Goal: Book appointment/travel/reservation

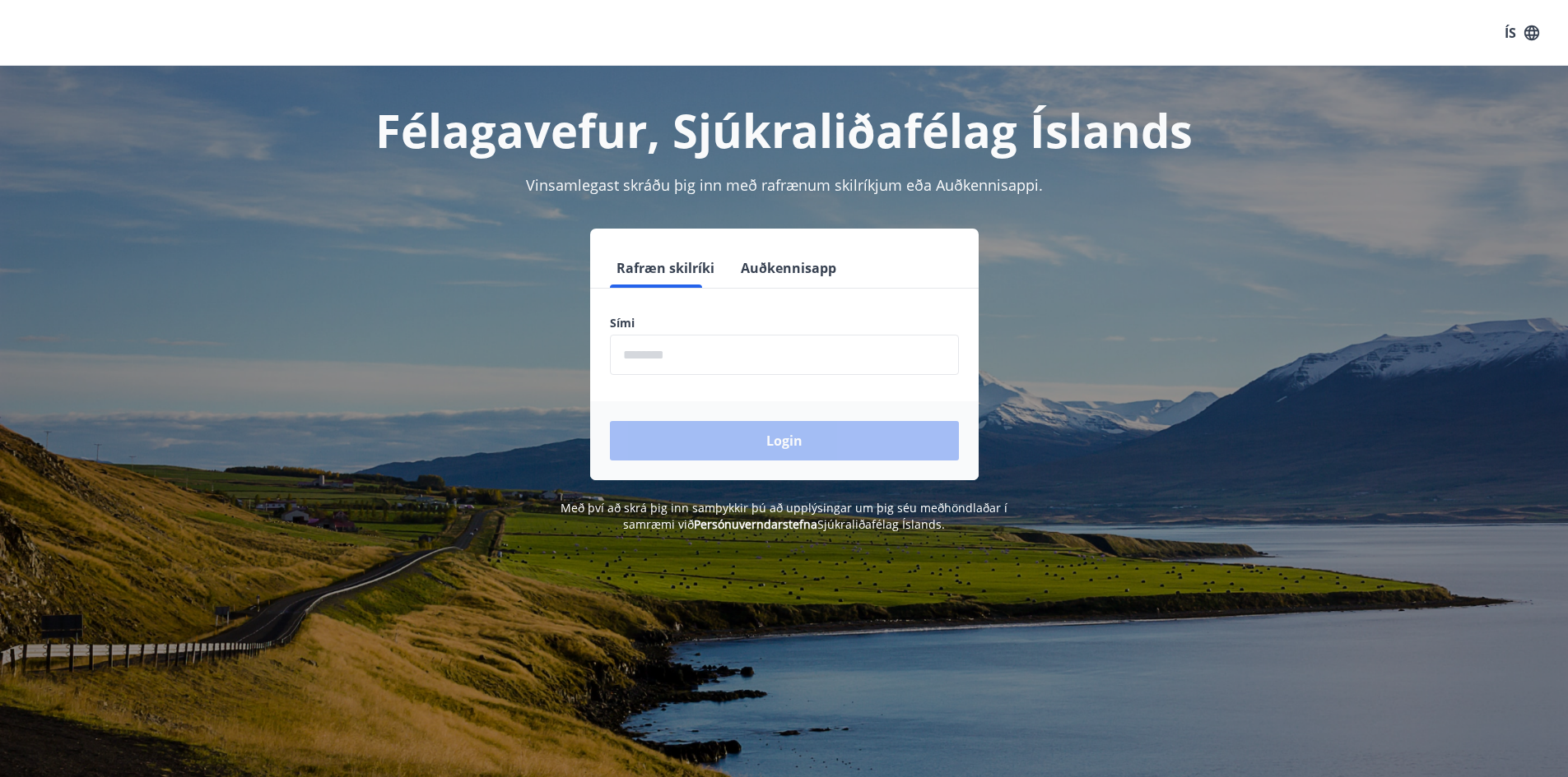
click at [737, 372] on input "phone" at bounding box center [784, 355] width 349 height 40
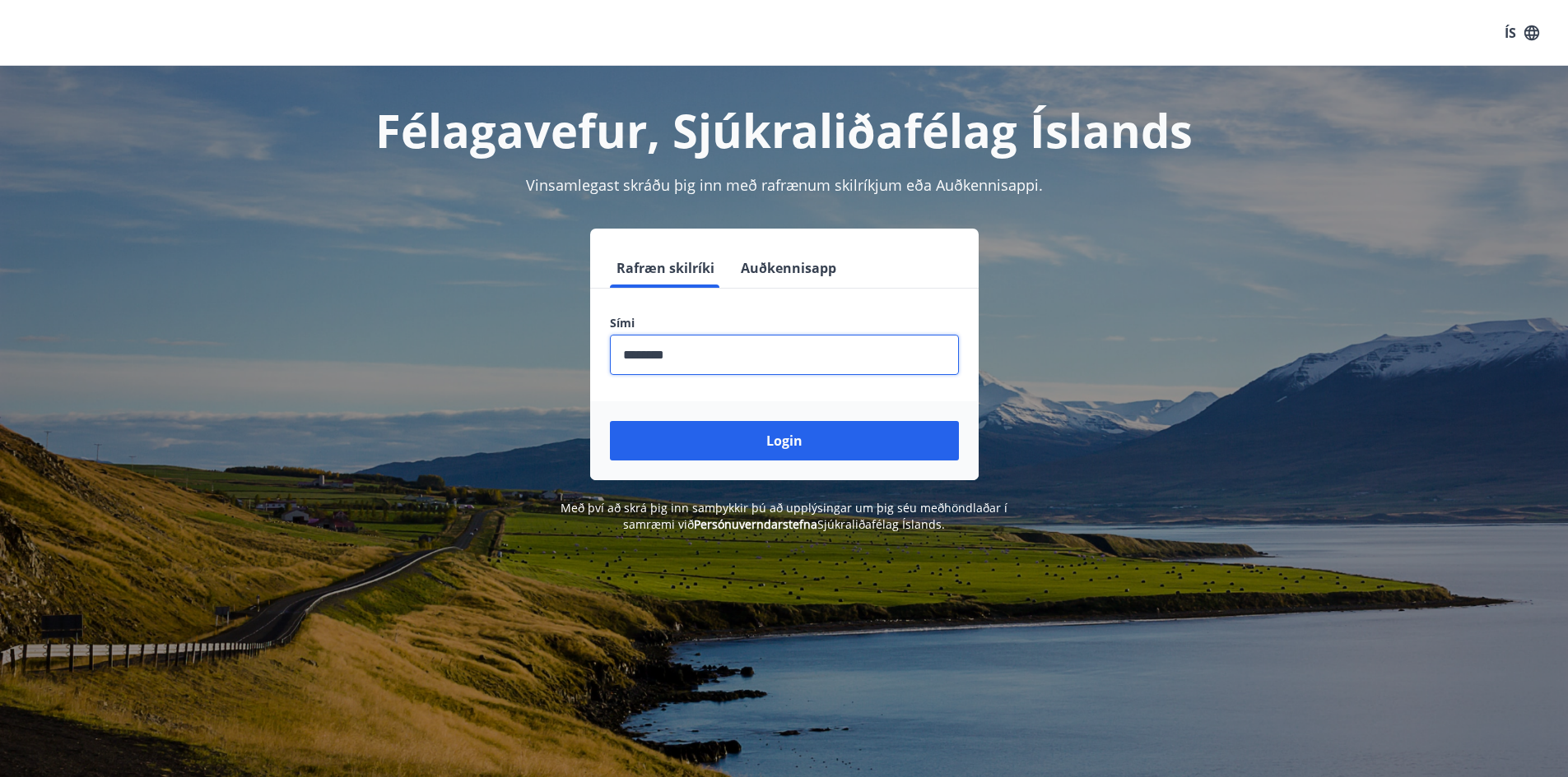
type input "********"
click at [712, 462] on div "Login" at bounding box center [784, 440] width 388 height 79
click at [723, 443] on button "Login" at bounding box center [784, 440] width 349 height 39
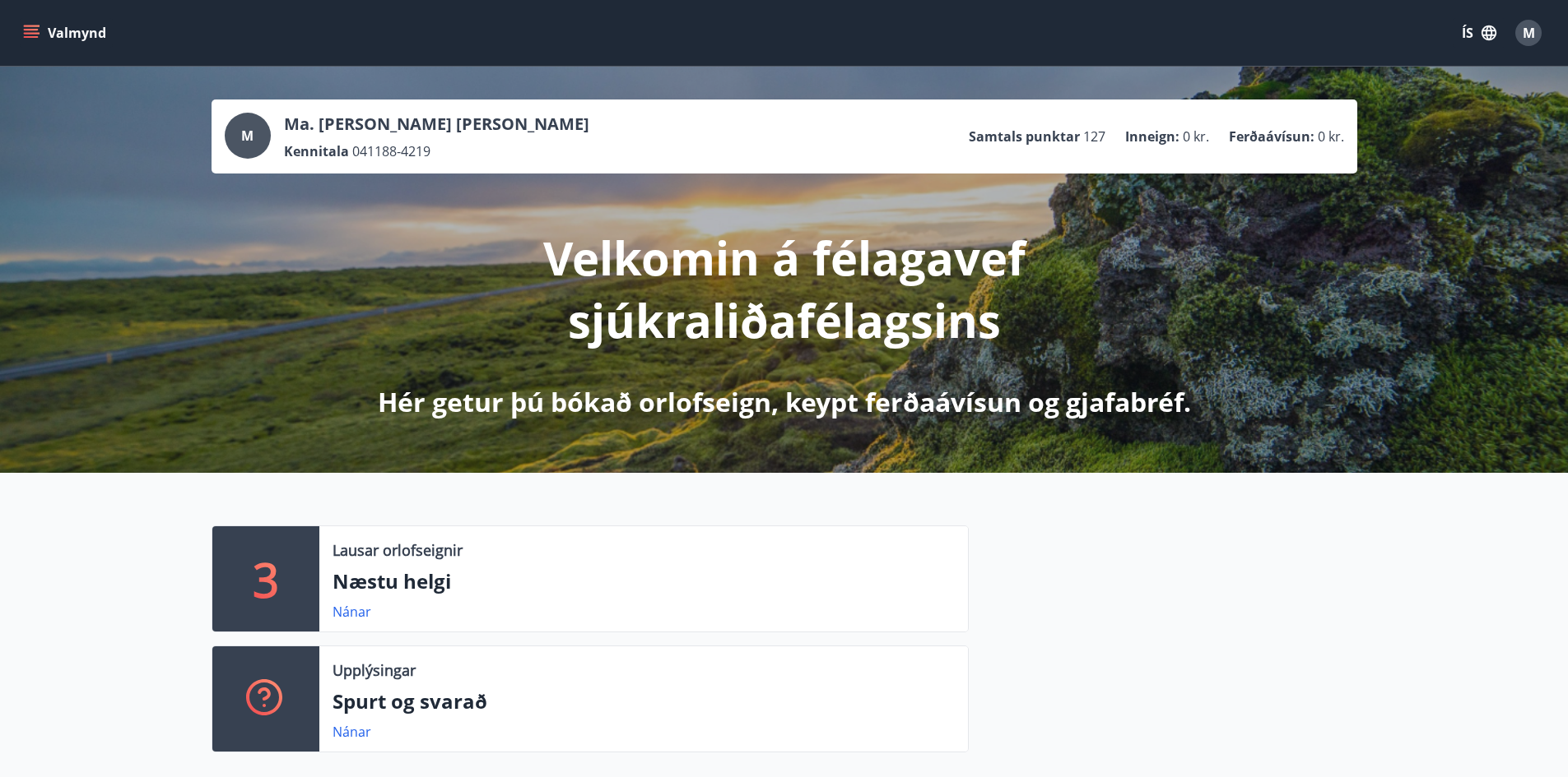
click at [34, 27] on icon "menu" at bounding box center [30, 32] width 17 height 17
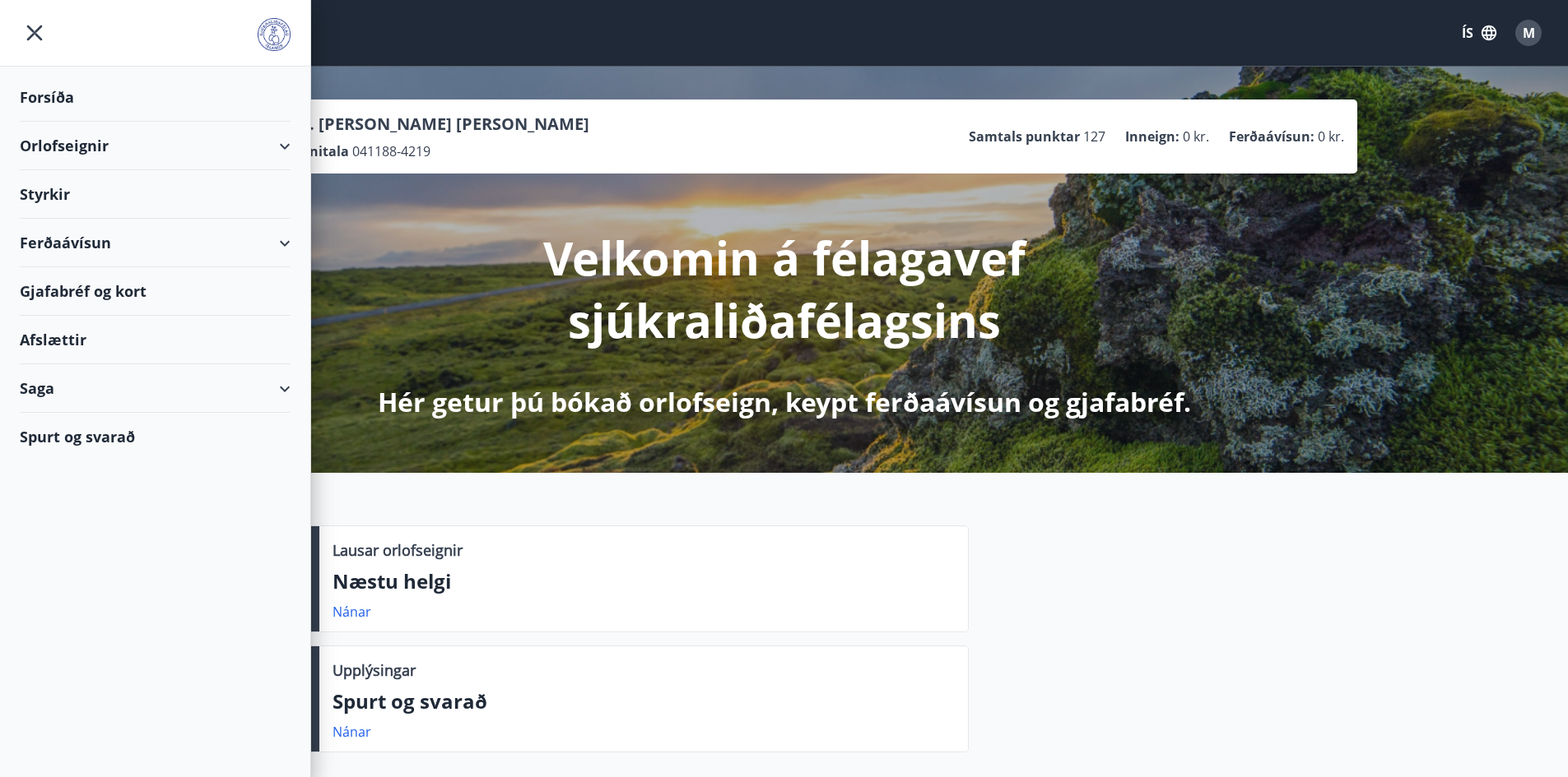
click at [108, 295] on div "Gjafabréf og kort" at bounding box center [155, 291] width 271 height 49
click at [69, 234] on div "Ferðaávísun" at bounding box center [155, 243] width 271 height 49
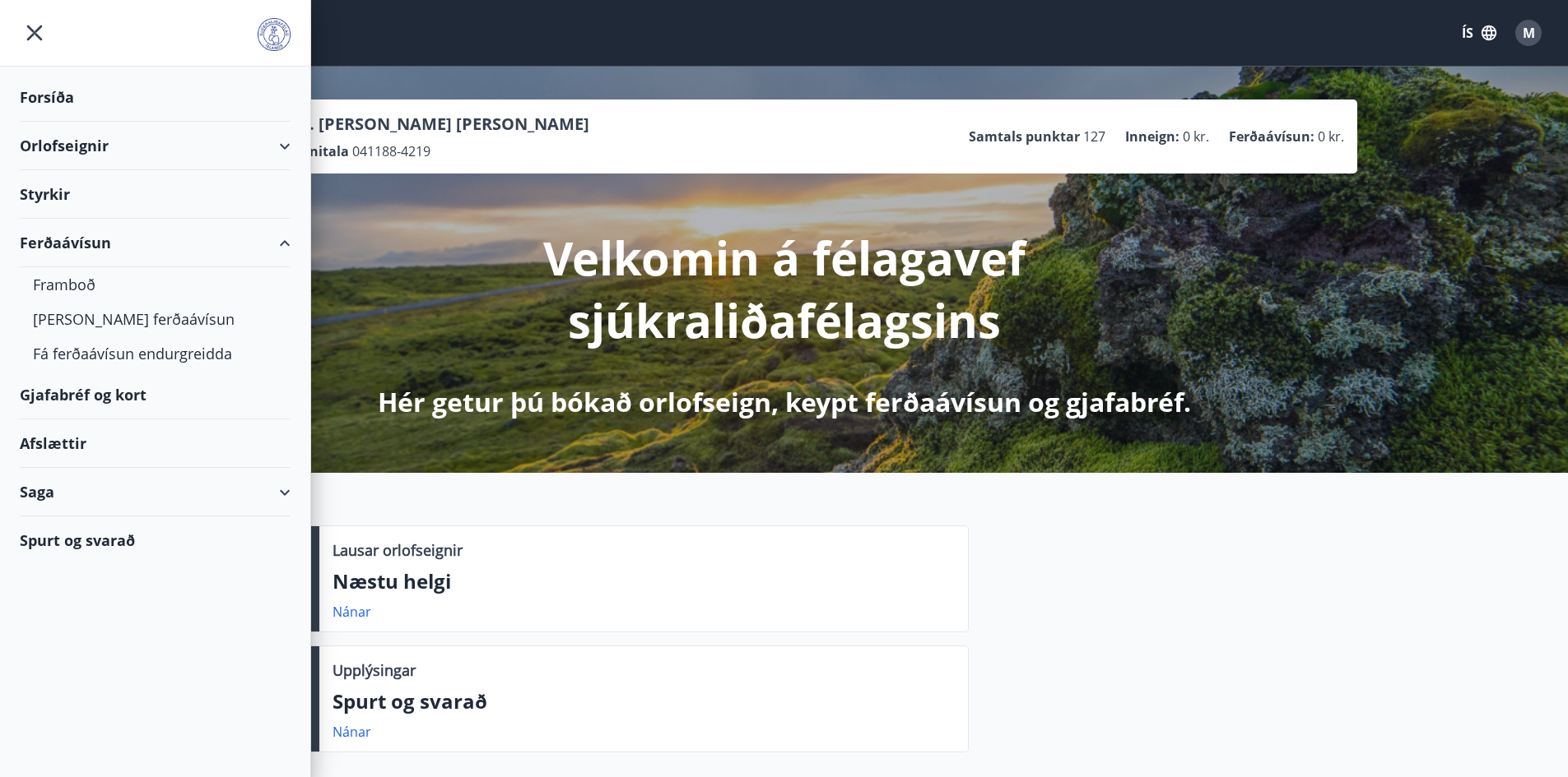
click at [69, 234] on div "Ferðaávísun" at bounding box center [155, 243] width 271 height 49
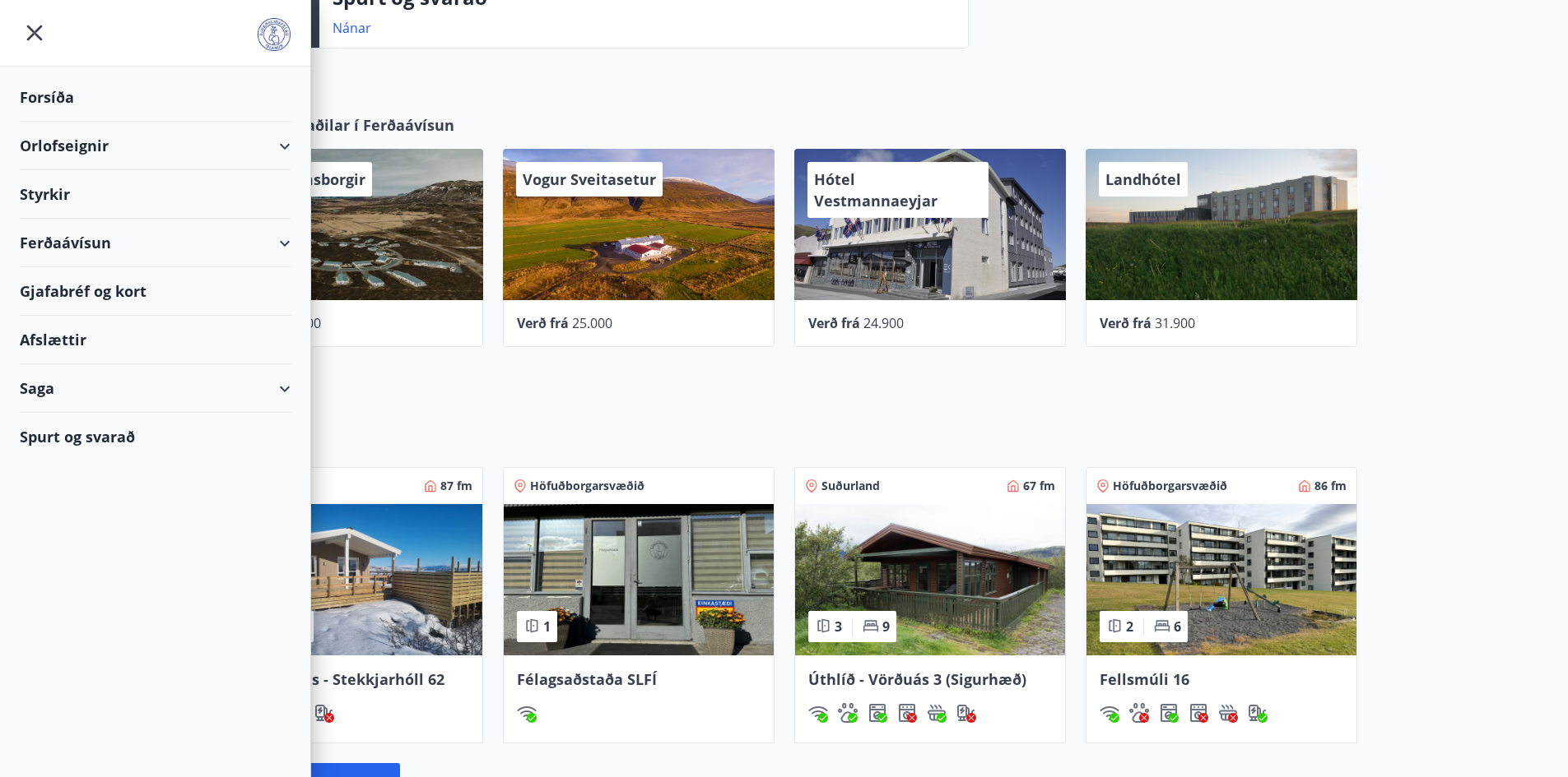
scroll to position [658, 0]
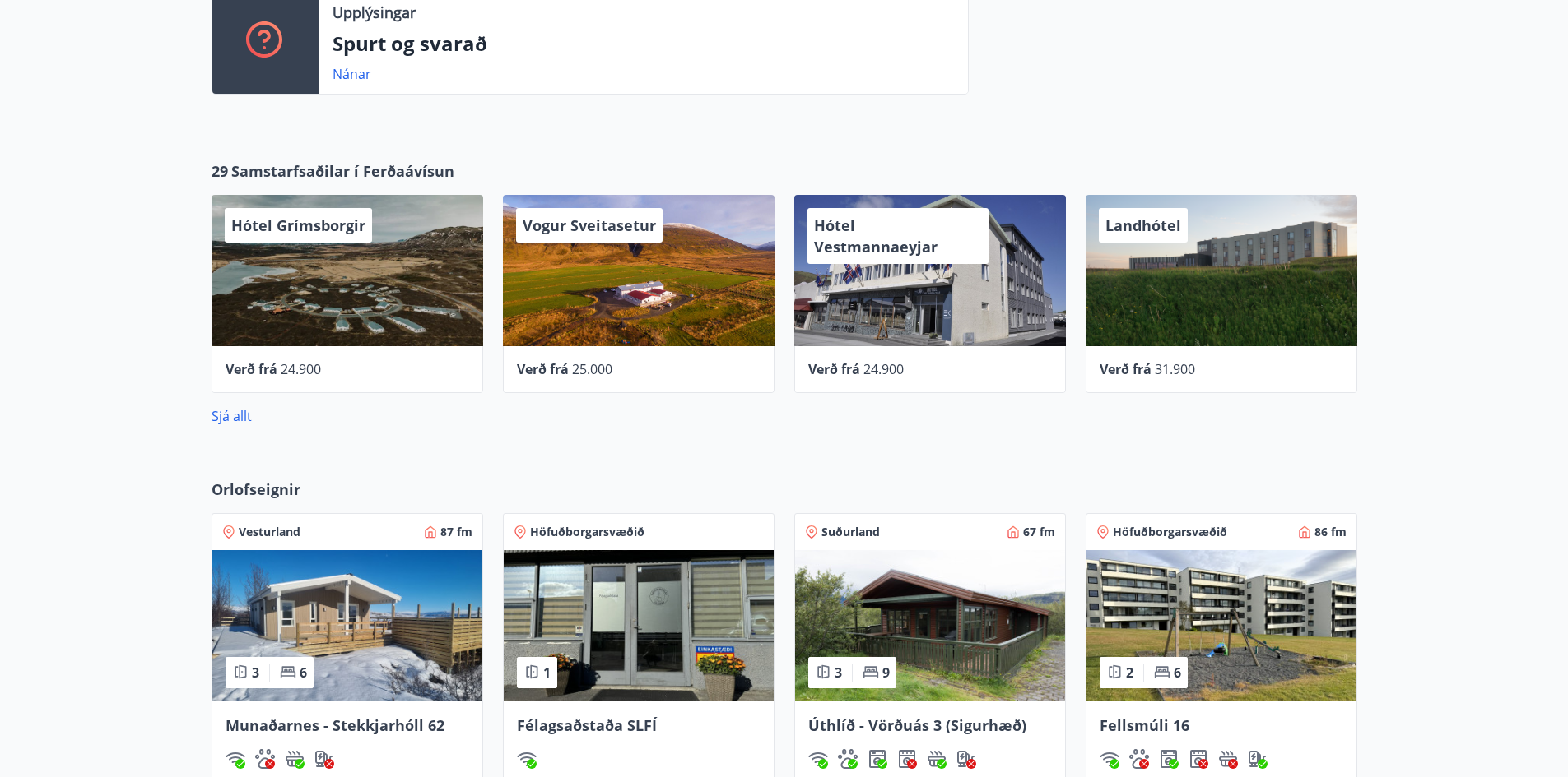
drag, startPoint x: 764, startPoint y: 476, endPoint x: 939, endPoint y: 467, distance: 175.2
click at [939, 467] on div "Orlofseignir Vesturland 87 fm 3 6 [GEOGRAPHIC_DATA] - [GEOGRAPHIC_DATA] 62 Höfu…" at bounding box center [784, 664] width 1568 height 423
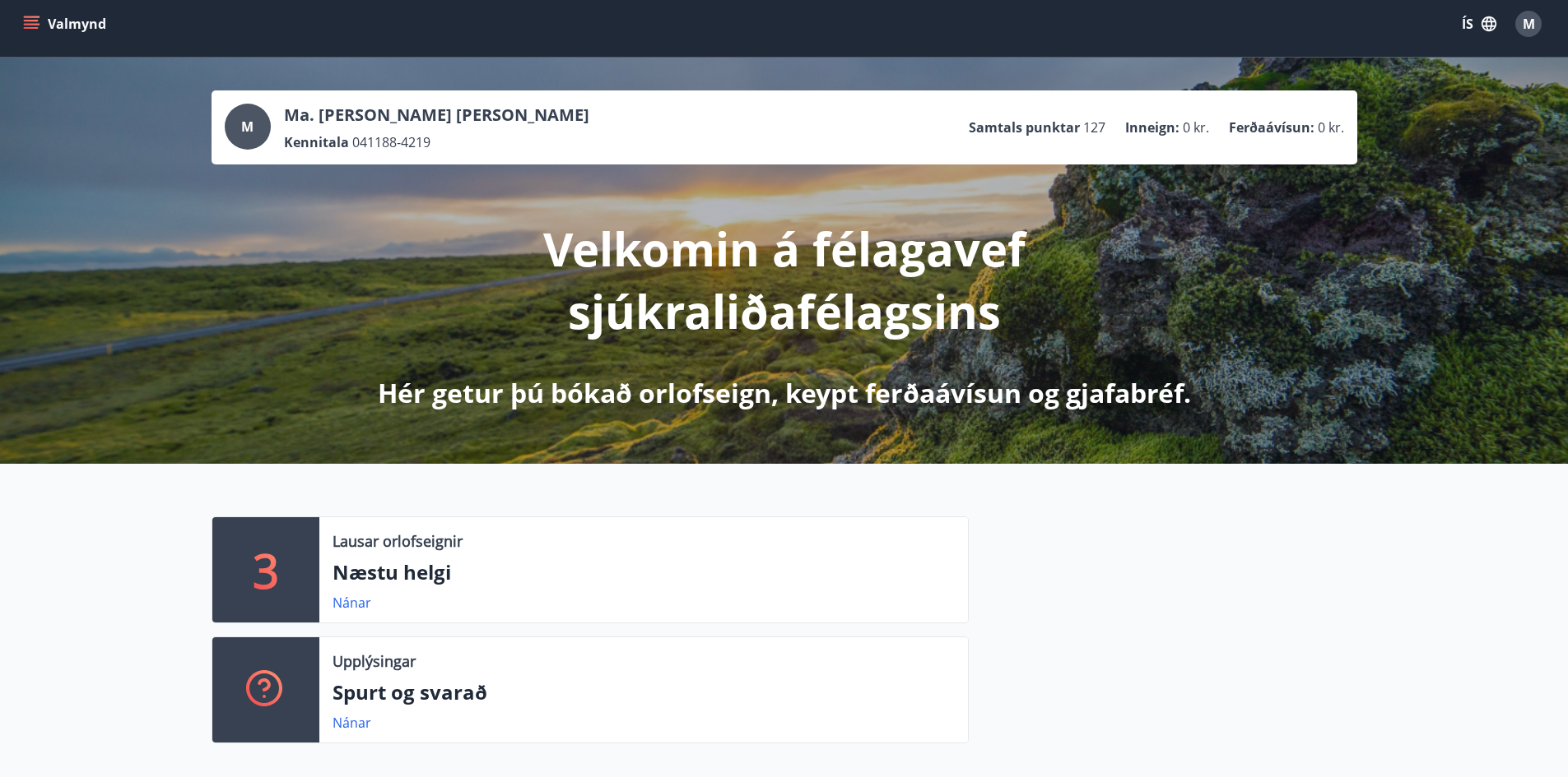
scroll to position [0, 0]
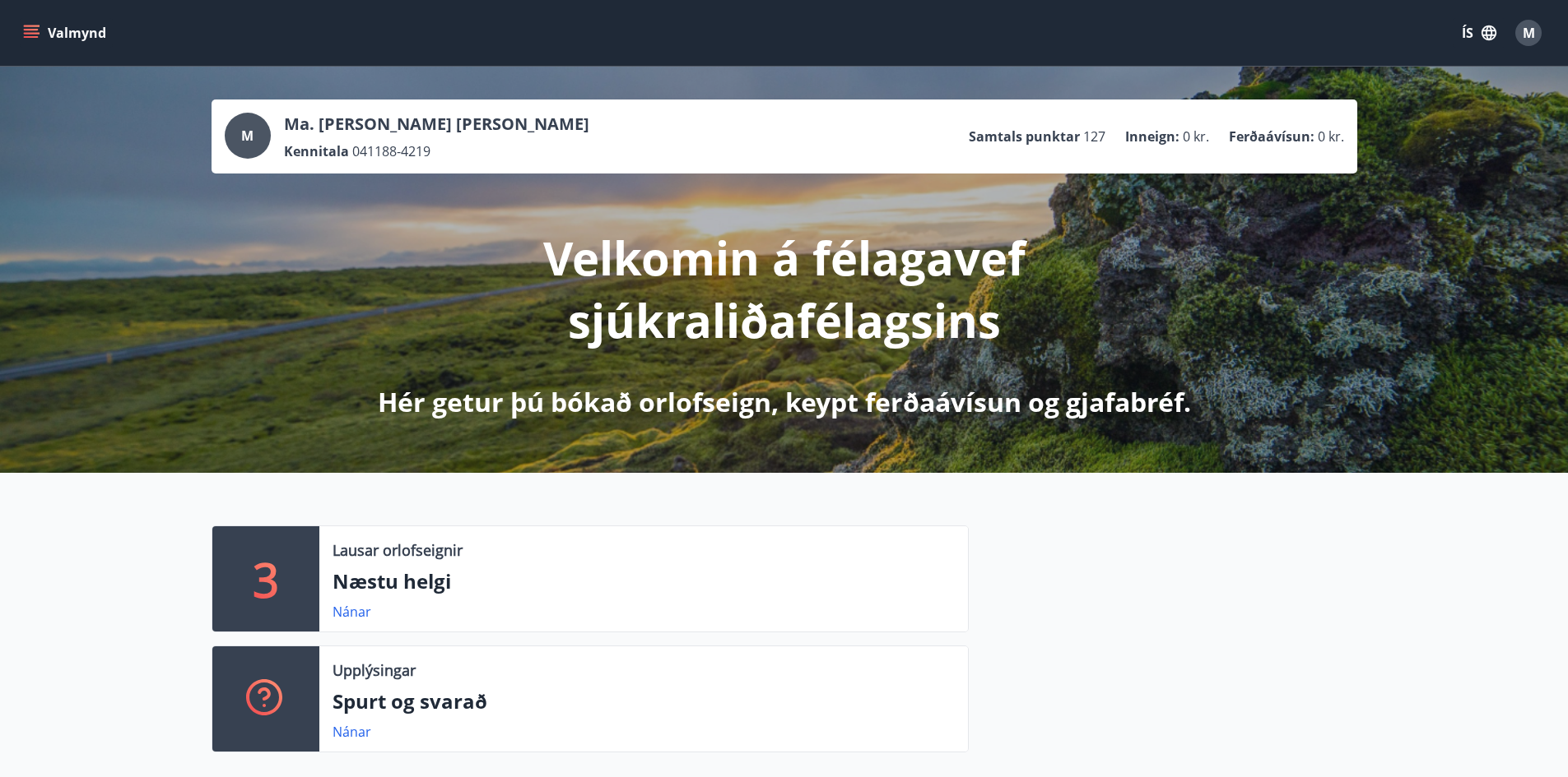
click at [28, 30] on icon "menu" at bounding box center [30, 30] width 15 height 2
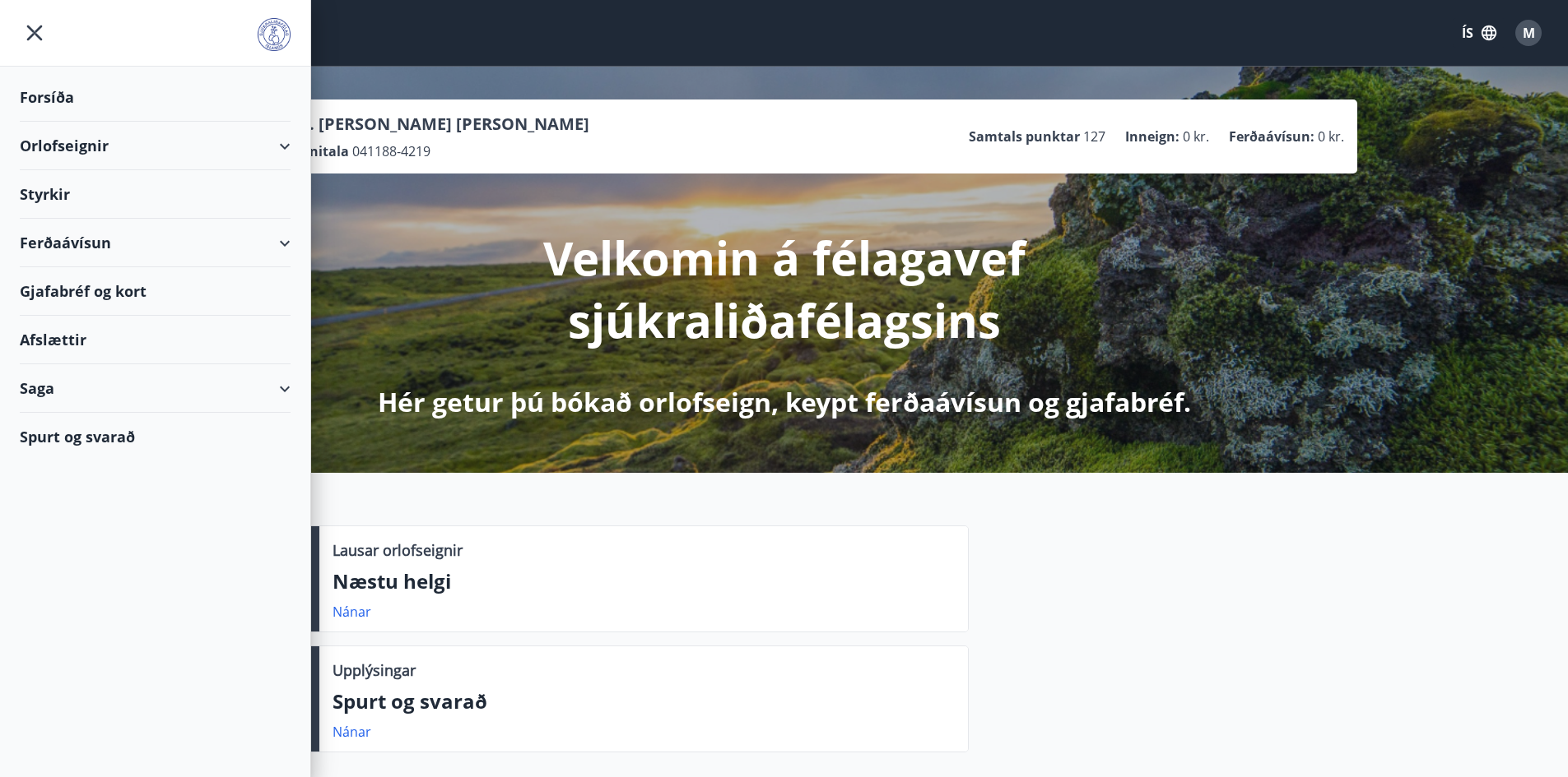
click at [57, 145] on div "Orlofseignir" at bounding box center [155, 146] width 271 height 49
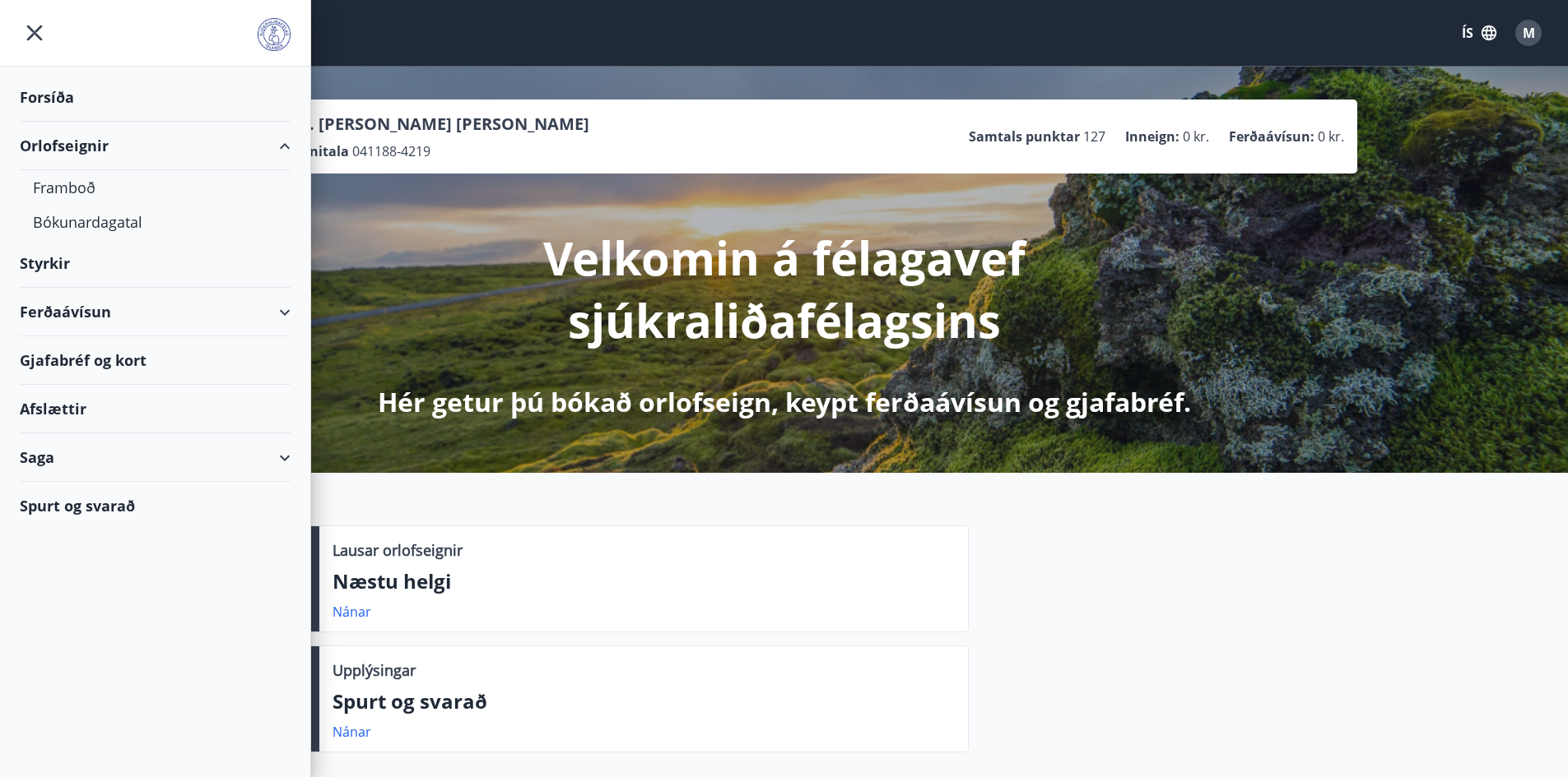
click at [57, 145] on div "Orlofseignir" at bounding box center [155, 146] width 271 height 49
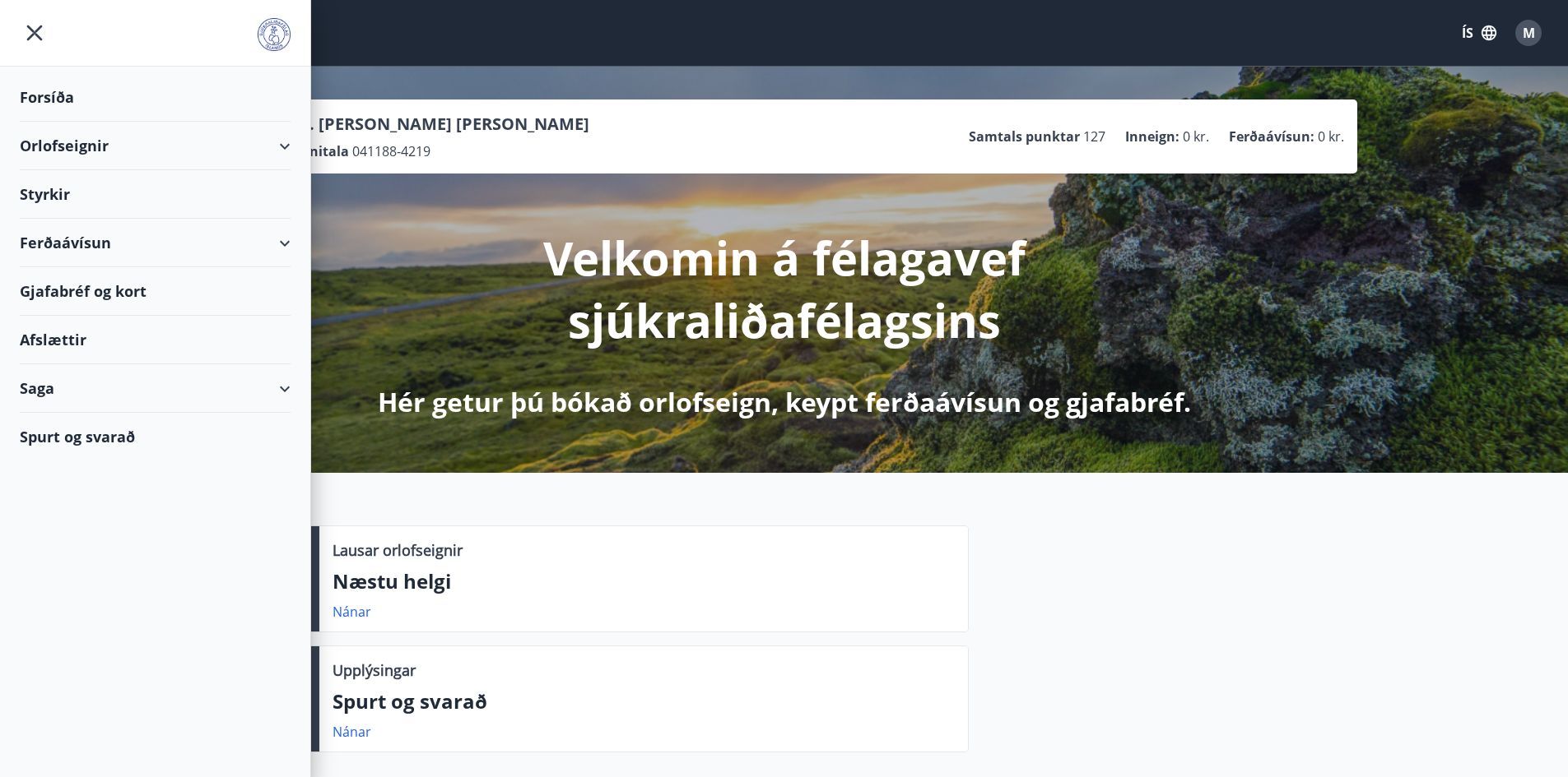
click at [65, 239] on div "Ferðaávísun" at bounding box center [155, 243] width 271 height 49
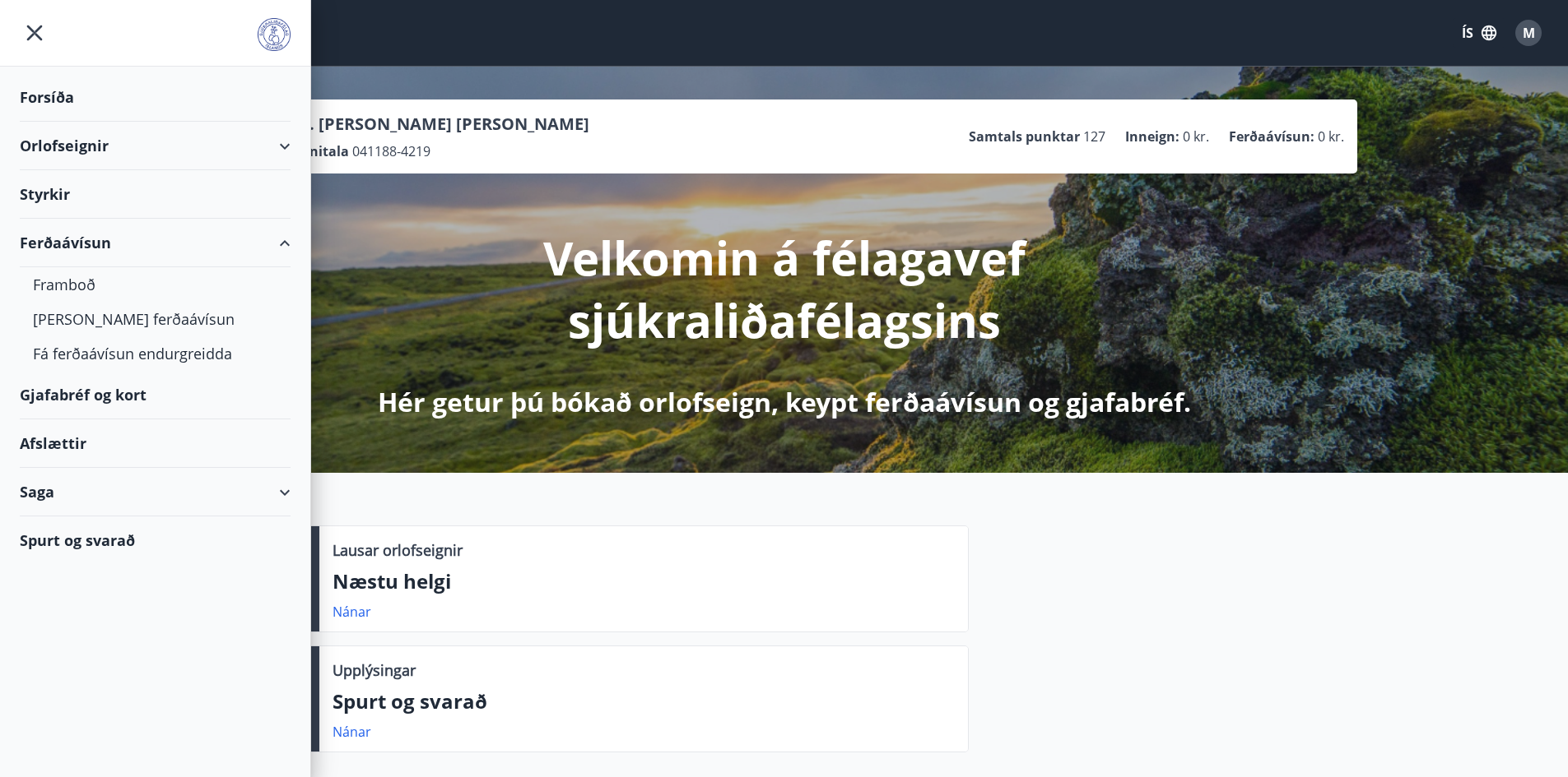
click at [65, 239] on div "Ferðaávísun" at bounding box center [155, 243] width 271 height 49
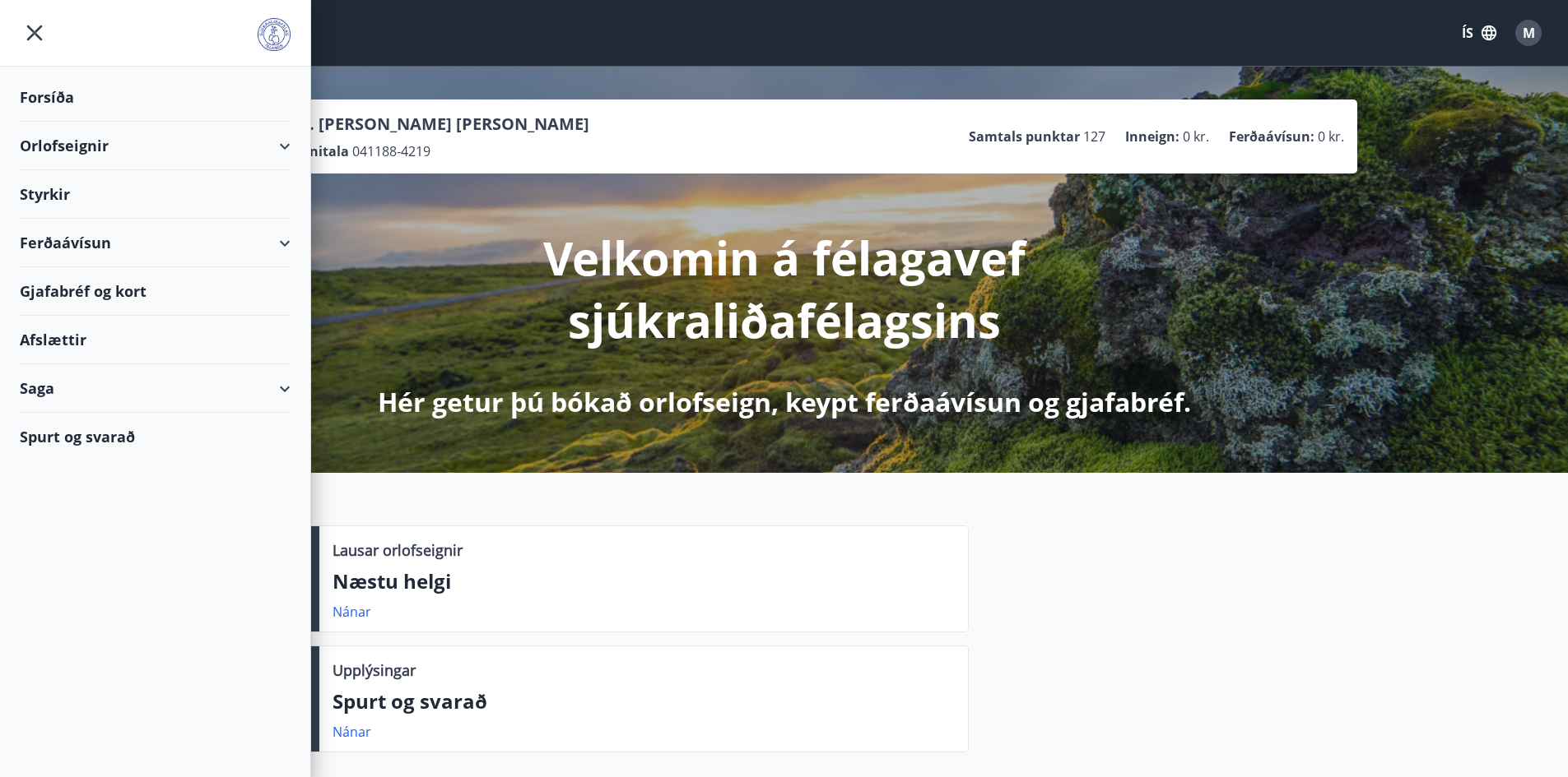
click at [58, 141] on div "Orlofseignir" at bounding box center [155, 146] width 271 height 49
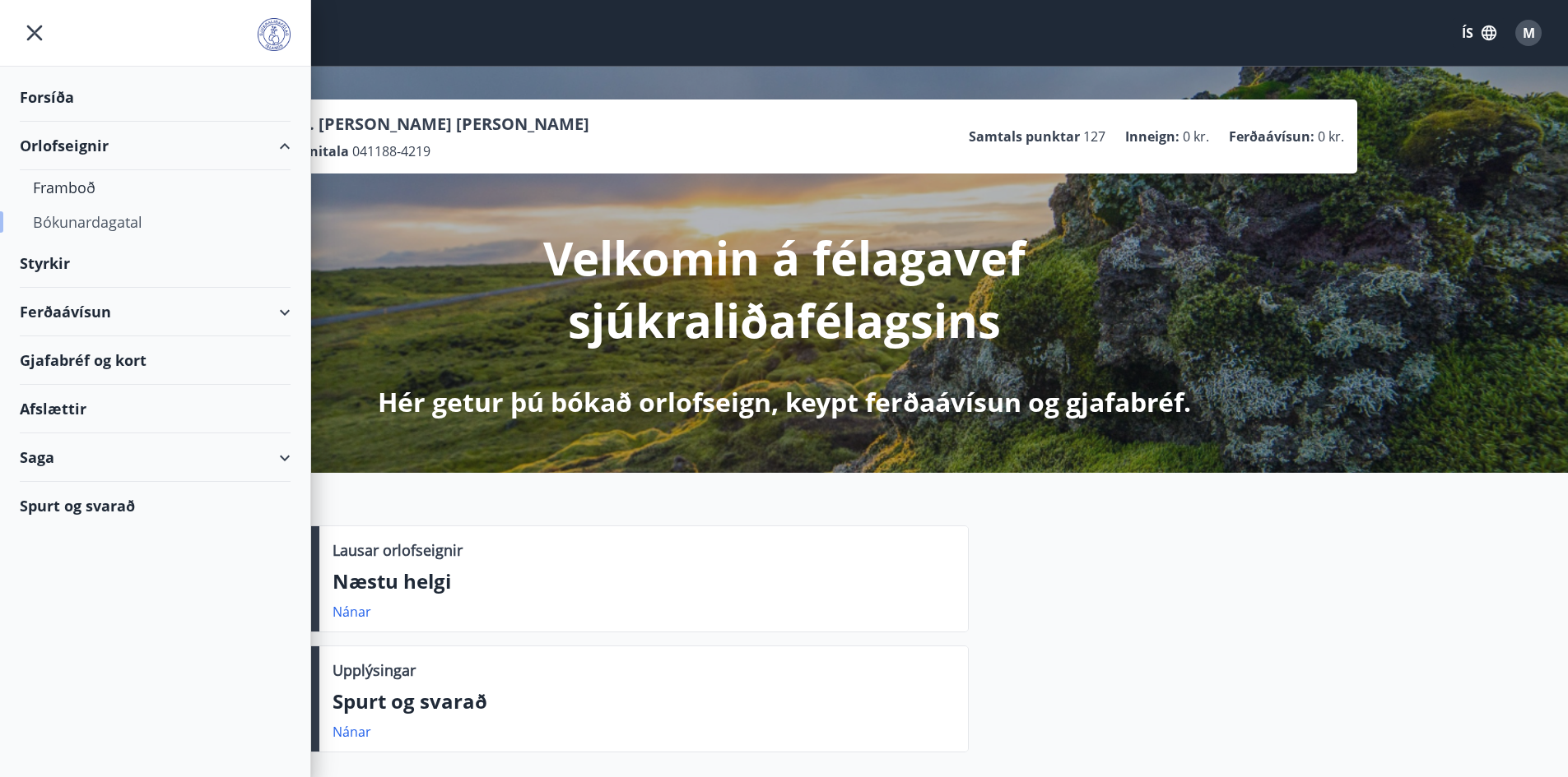
click at [64, 218] on div "Bókunardagatal" at bounding box center [155, 222] width 245 height 35
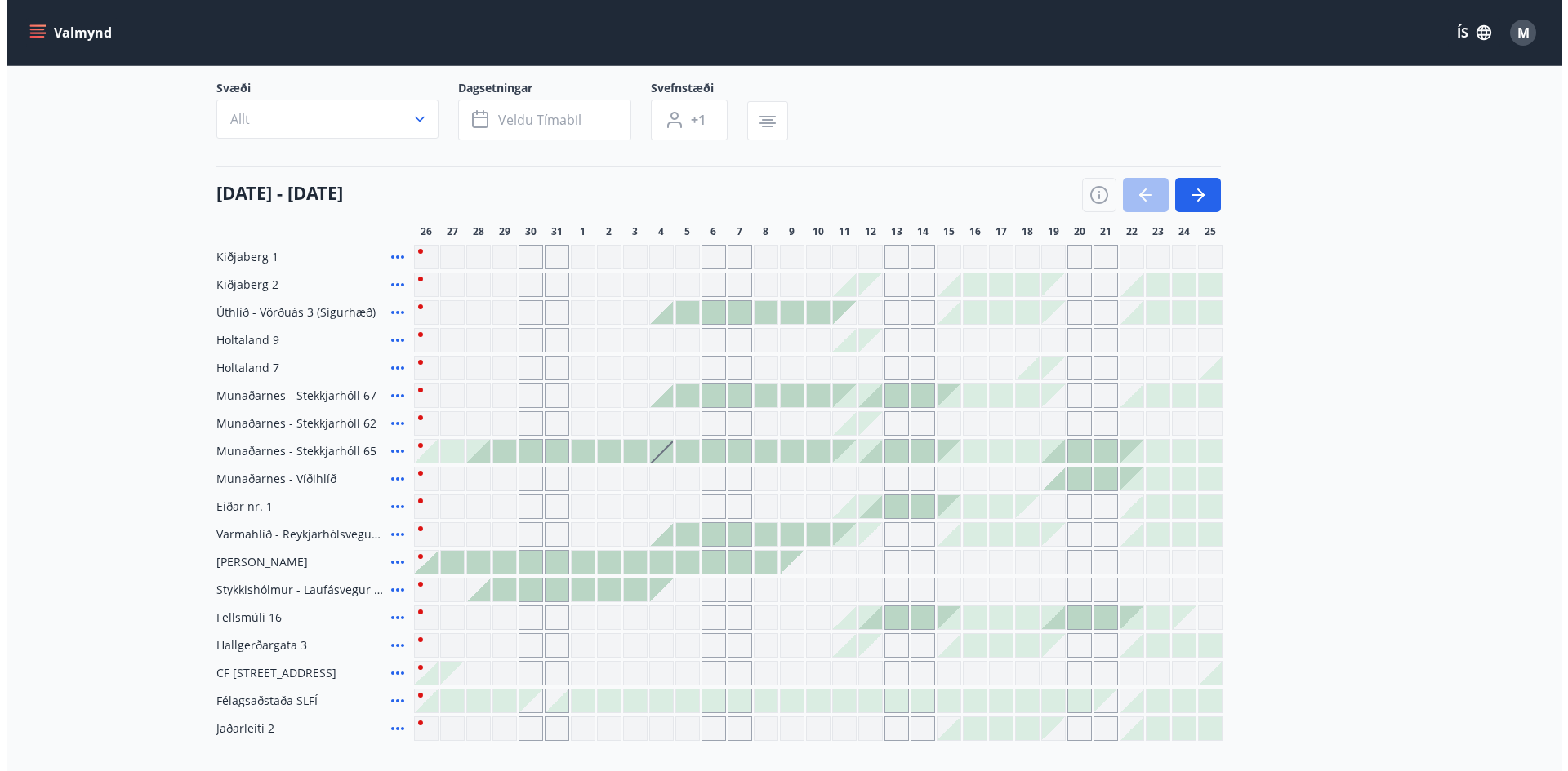
scroll to position [163, 0]
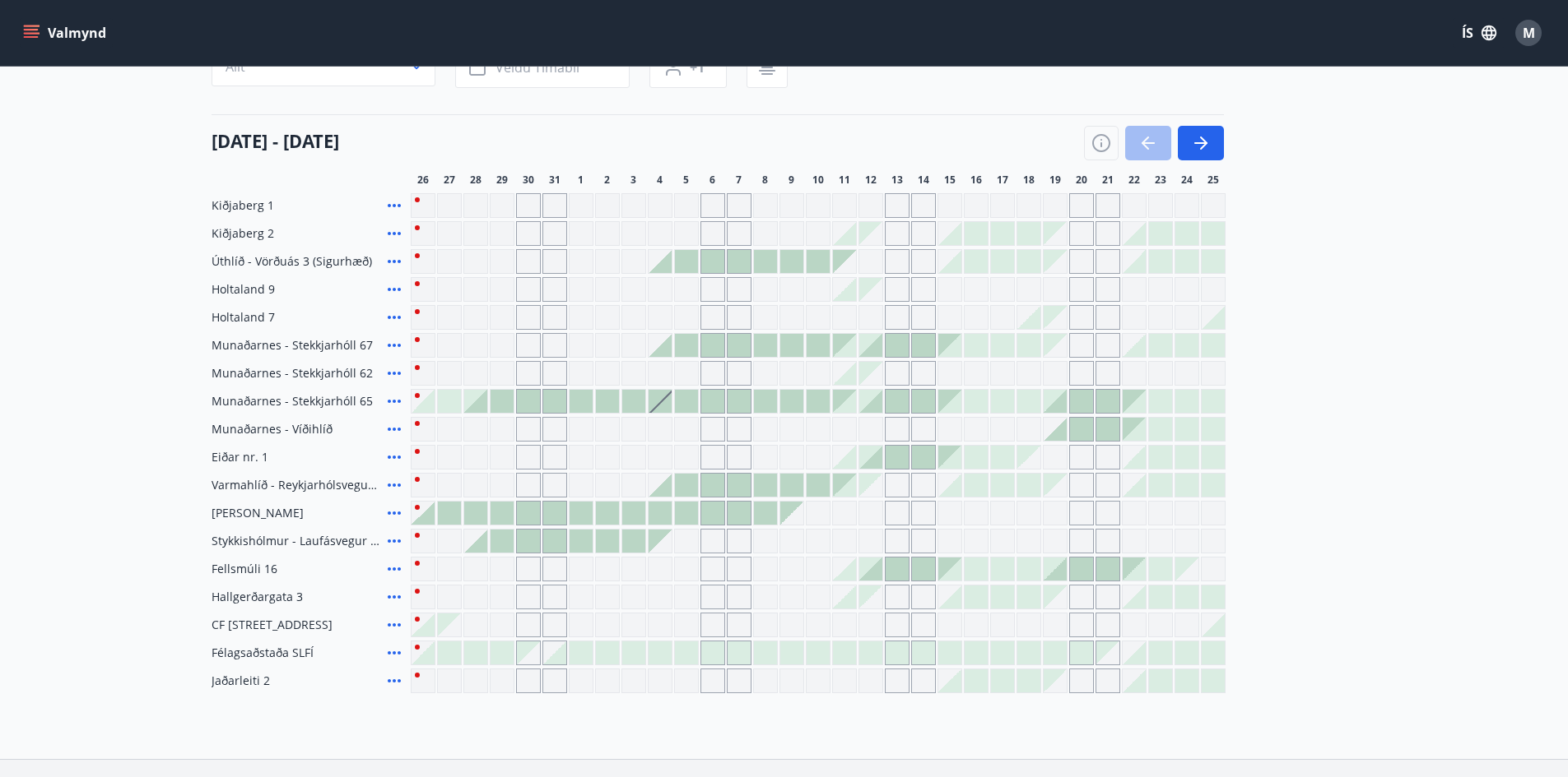
click at [387, 652] on icon at bounding box center [394, 653] width 20 height 20
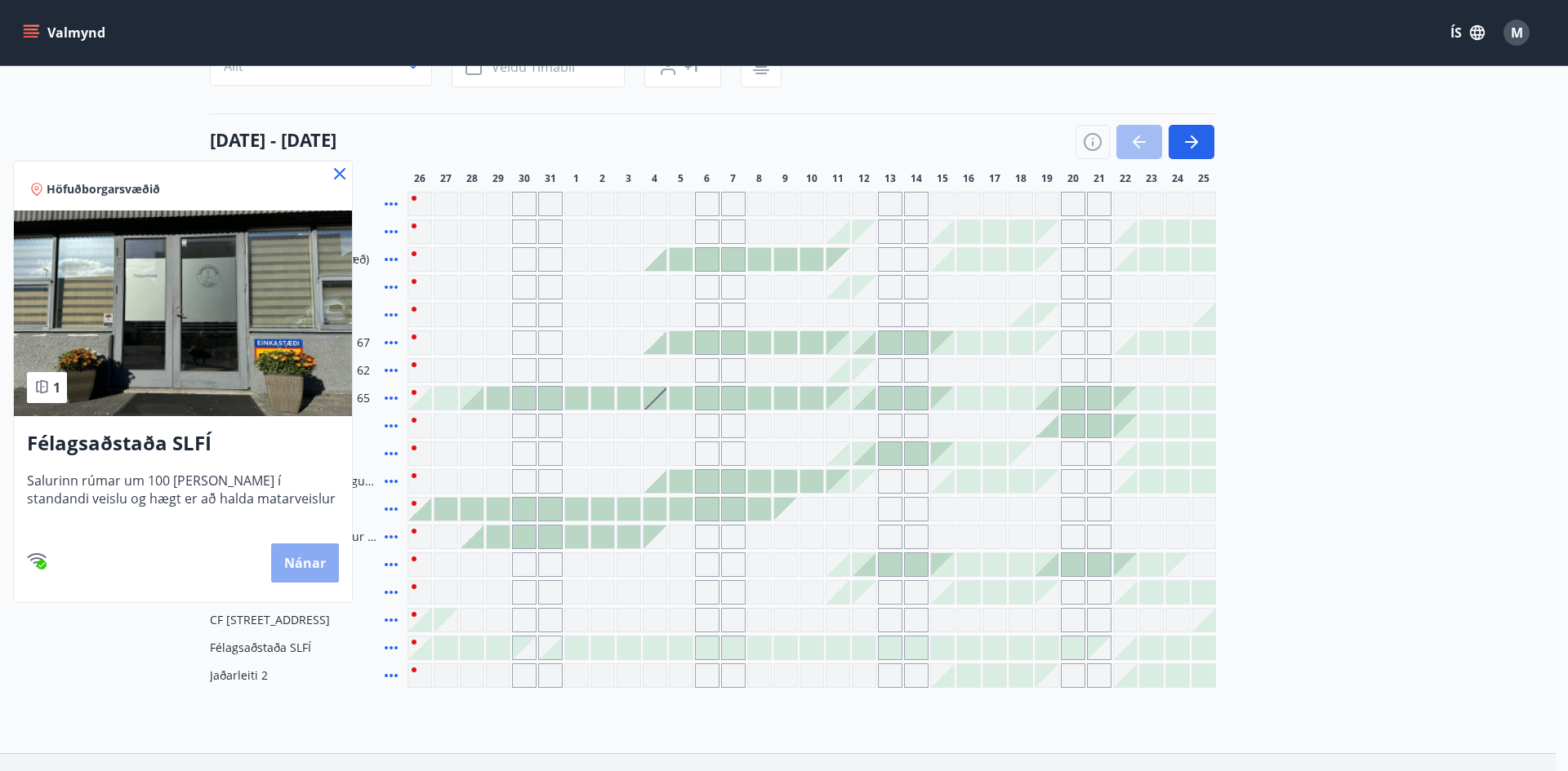
click at [292, 547] on button "Nánar" at bounding box center [305, 563] width 67 height 39
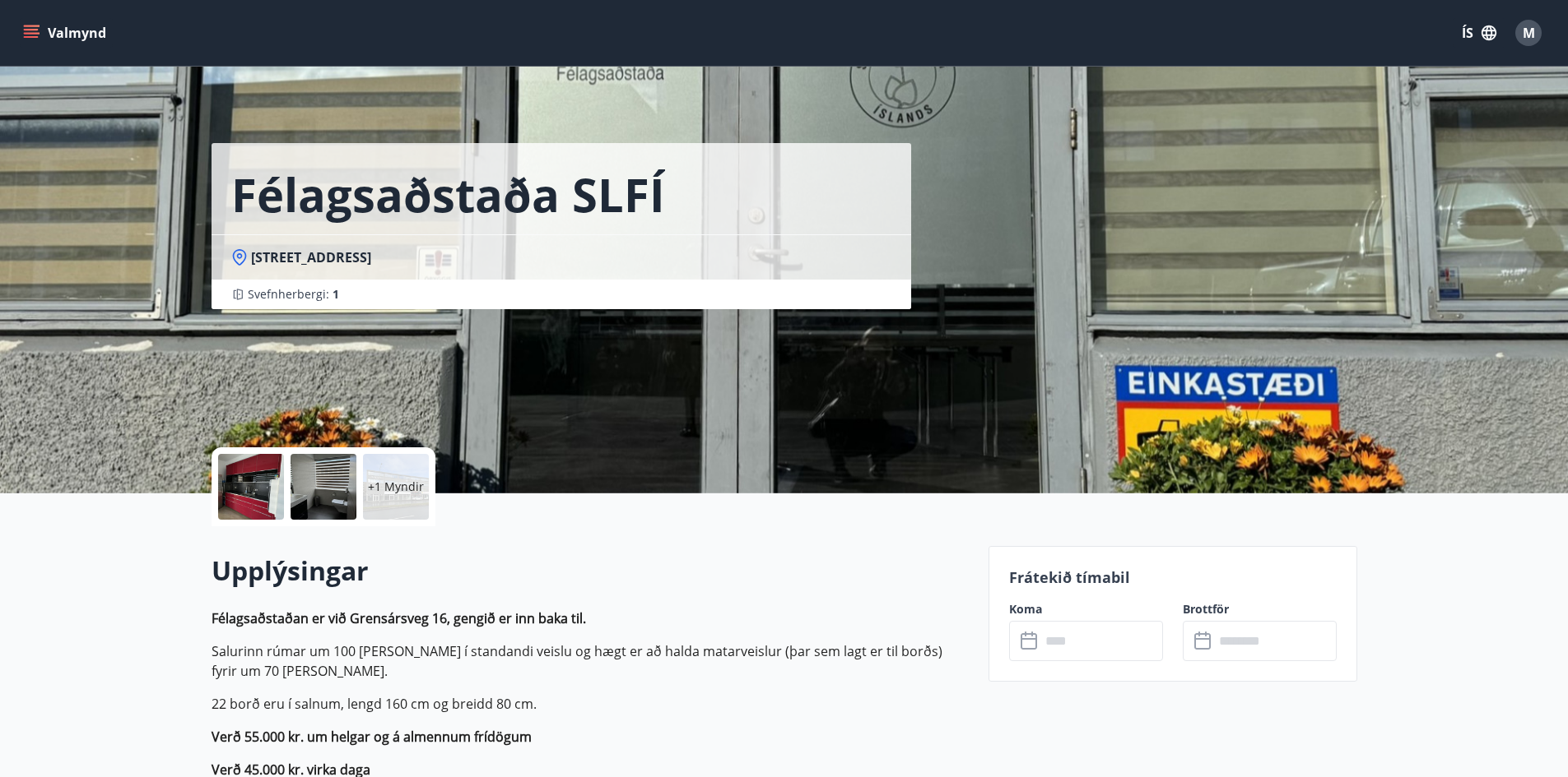
scroll to position [3, 0]
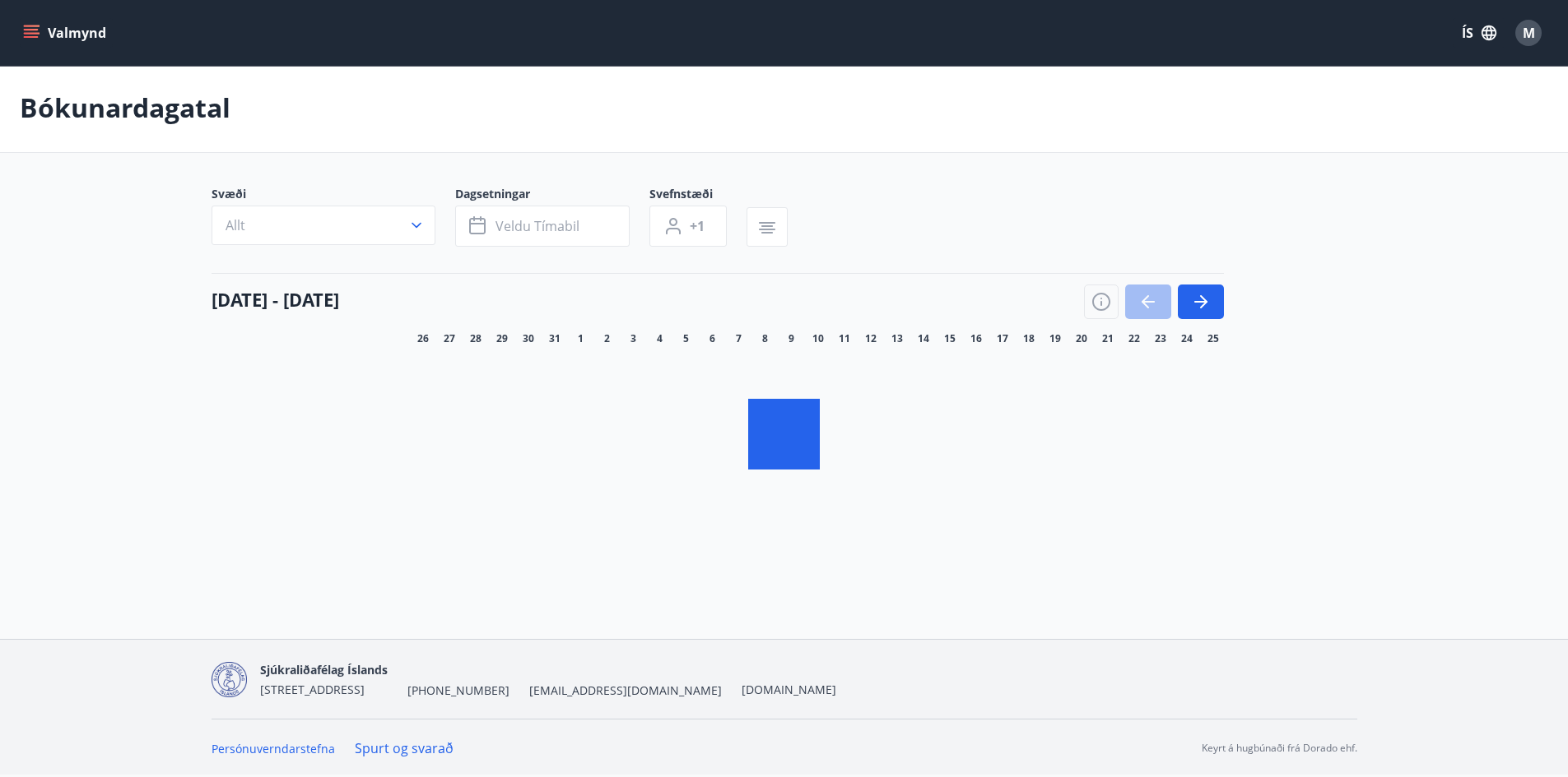
click at [1401, 404] on main "Bókunardagatal Svæði Allt Dagsetningar Veldu tímabil Svefnstæði +1 [DATE] - [DA…" at bounding box center [784, 290] width 1568 height 453
